Goal: Task Accomplishment & Management: Manage account settings

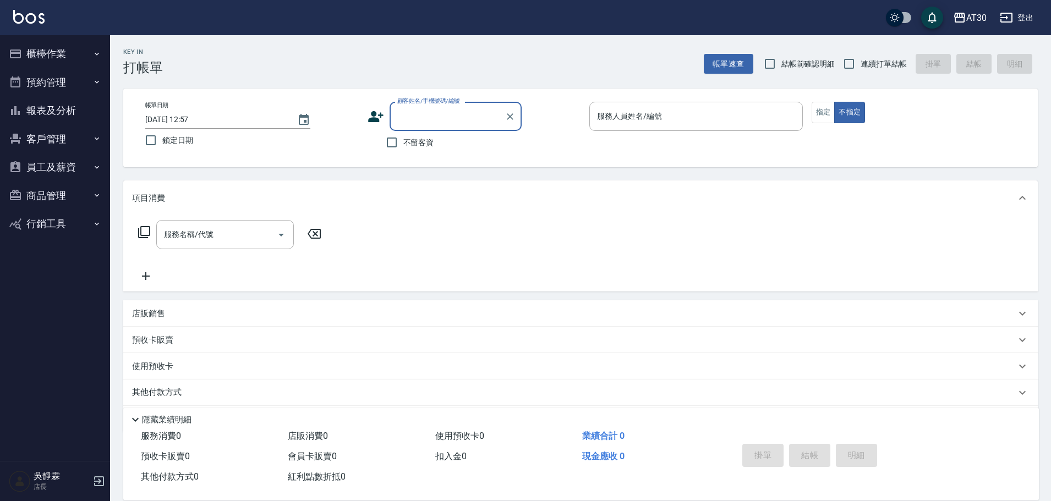
click at [31, 142] on button "客戶管理" at bounding box center [54, 139] width 101 height 29
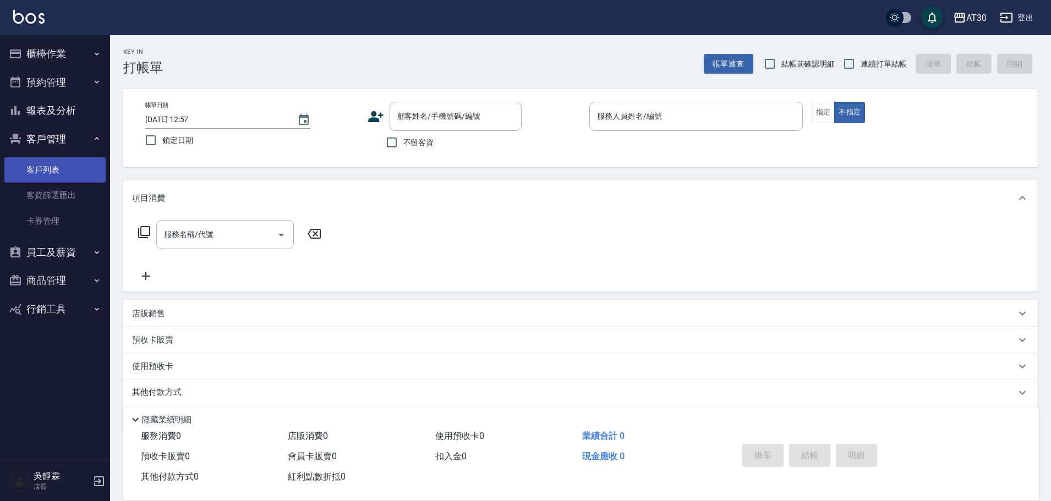
click at [37, 164] on link "客戶列表" at bounding box center [54, 169] width 101 height 25
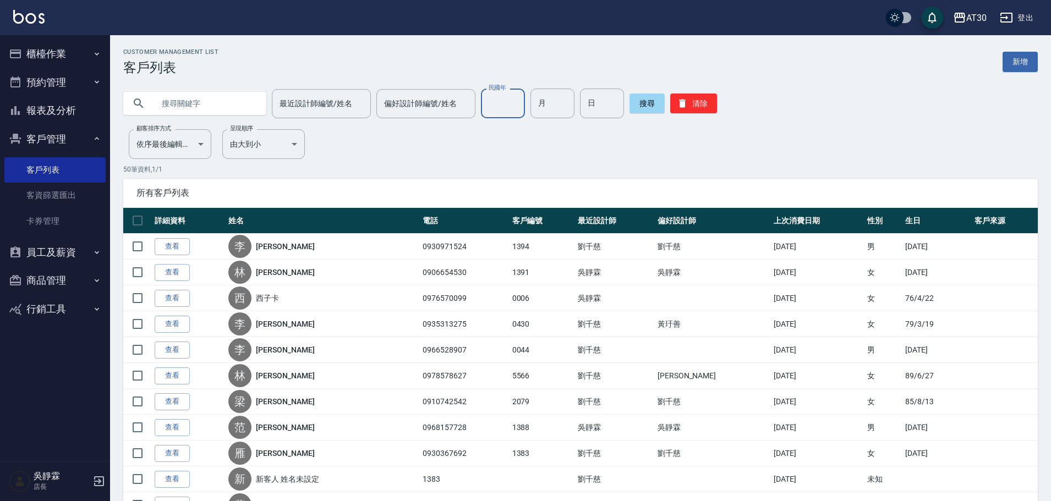
click at [506, 103] on input "民國年" at bounding box center [503, 104] width 44 height 30
type input "84"
type input "06"
type input "07"
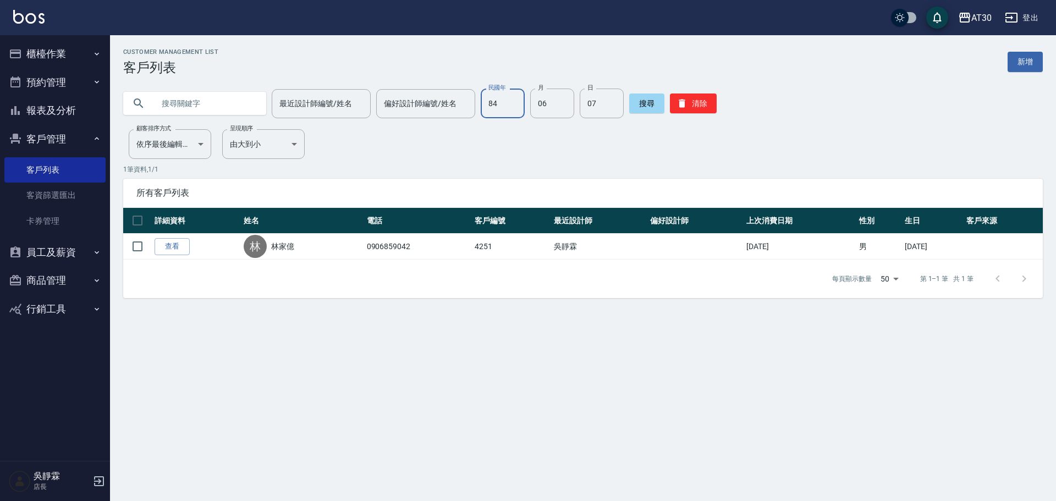
click at [513, 111] on input "84" at bounding box center [503, 104] width 44 height 30
type input "76"
type input "04"
type input "12"
